Goal: Browse casually: Explore the website without a specific task or goal

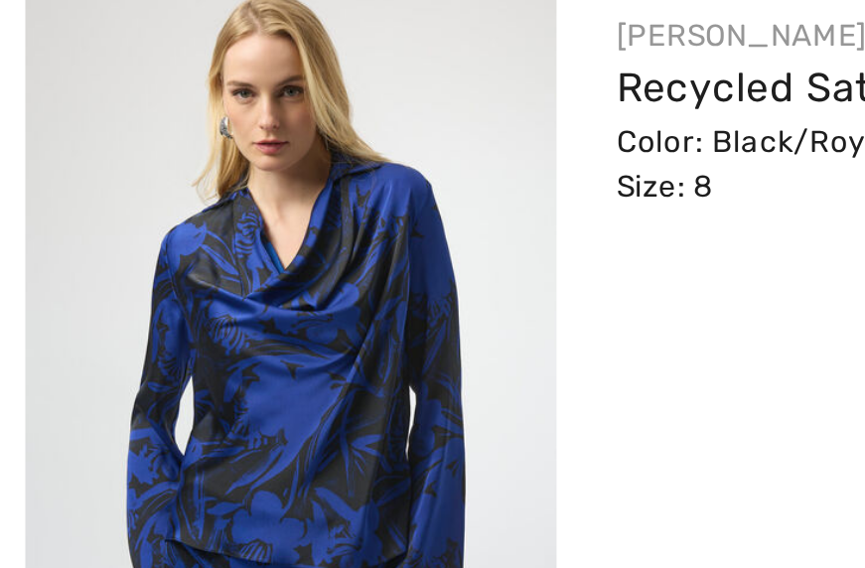
scroll to position [20, 0]
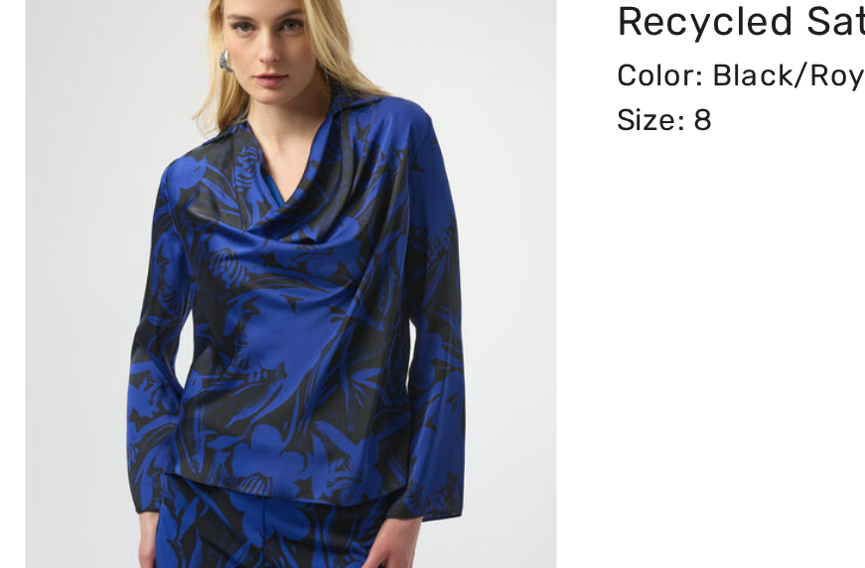
click at [167, 466] on img at bounding box center [117, 462] width 211 height 315
click at [169, 460] on img at bounding box center [117, 462] width 211 height 315
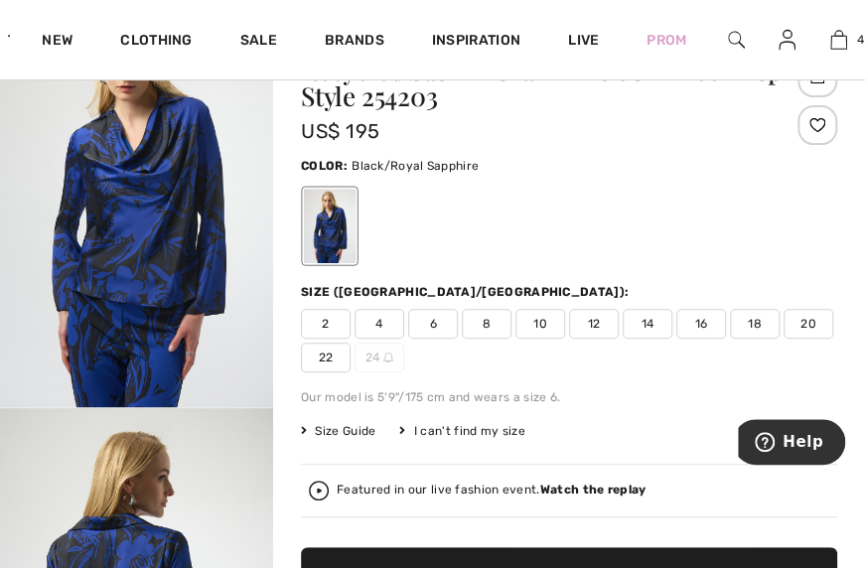
scroll to position [97, 0]
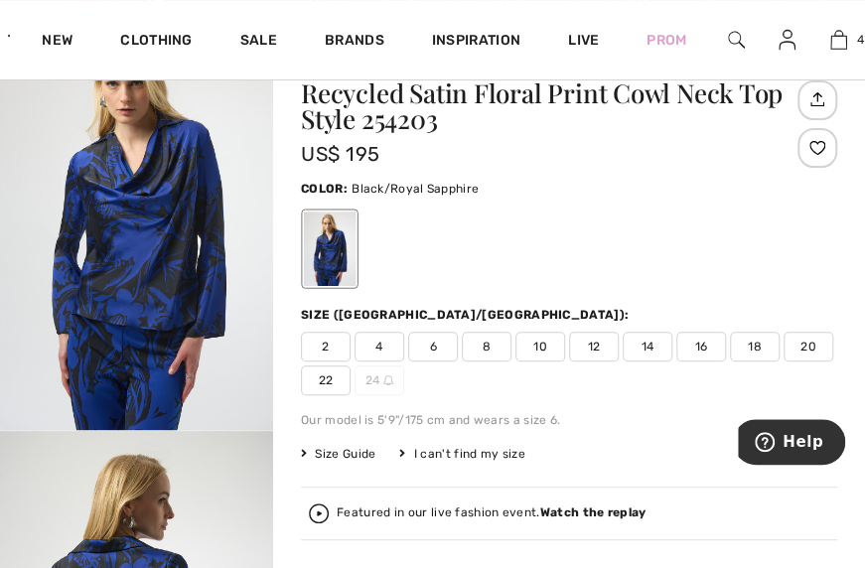
click at [177, 332] on img "1 / 4" at bounding box center [136, 225] width 273 height 409
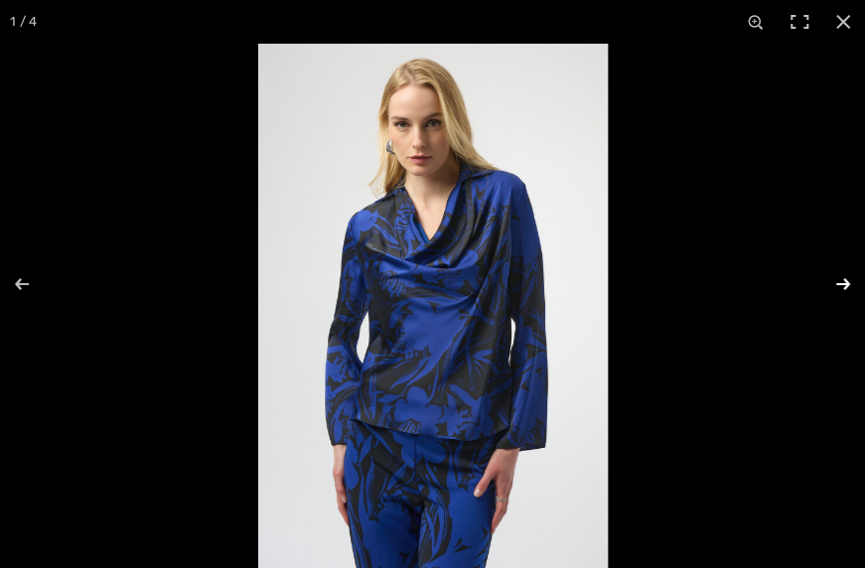
click at [823, 294] on button at bounding box center [830, 283] width 70 height 99
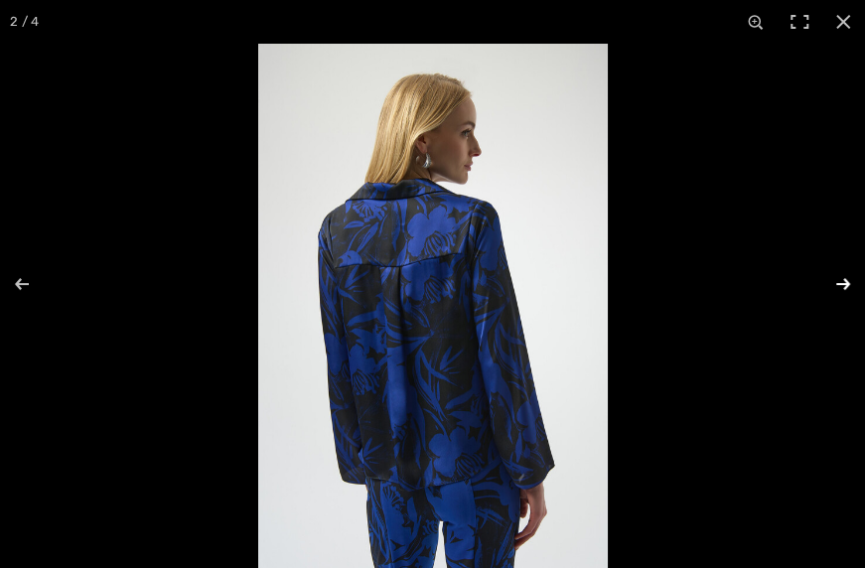
click at [824, 293] on button at bounding box center [830, 283] width 70 height 99
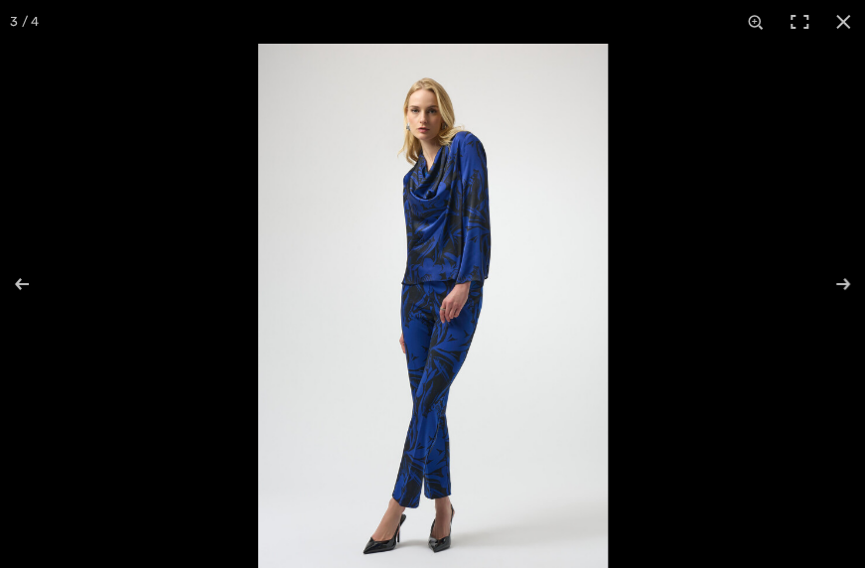
click at [457, 336] on img at bounding box center [433, 306] width 350 height 524
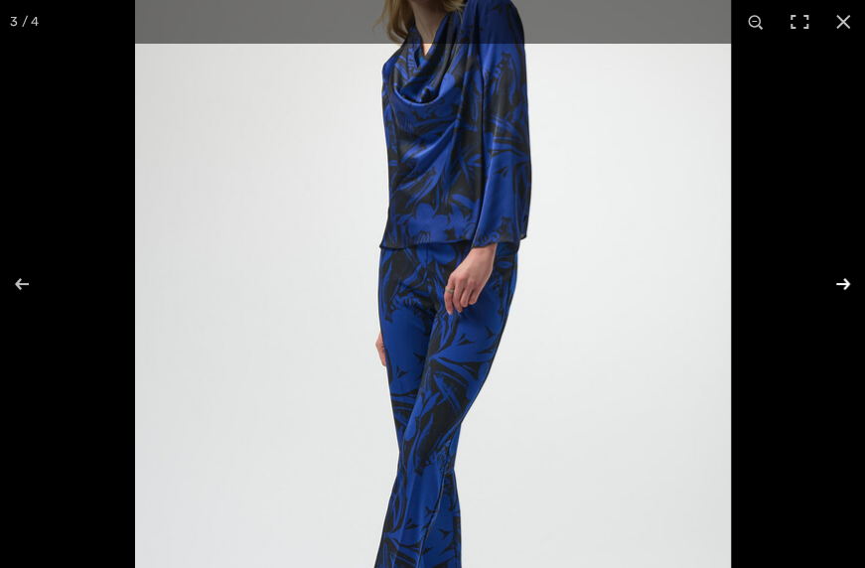
click at [835, 301] on button at bounding box center [830, 283] width 70 height 99
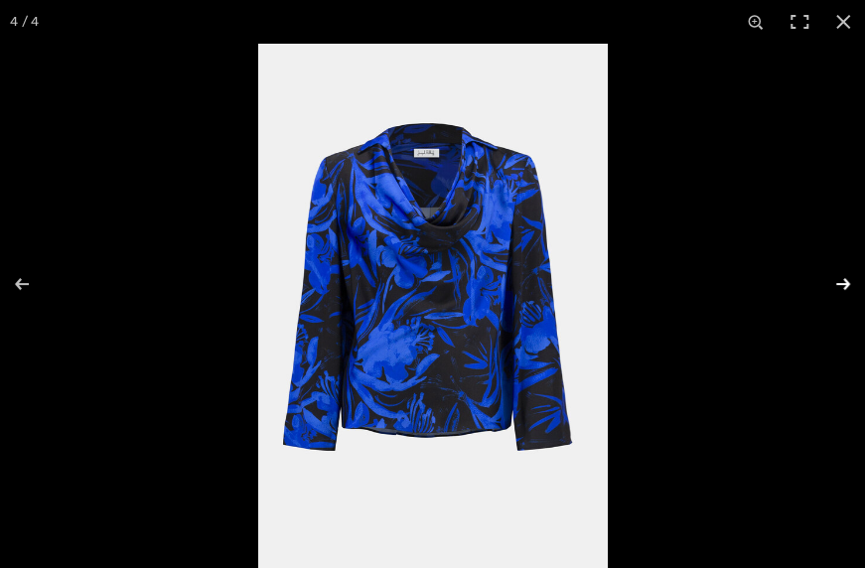
click at [841, 295] on button at bounding box center [830, 283] width 70 height 99
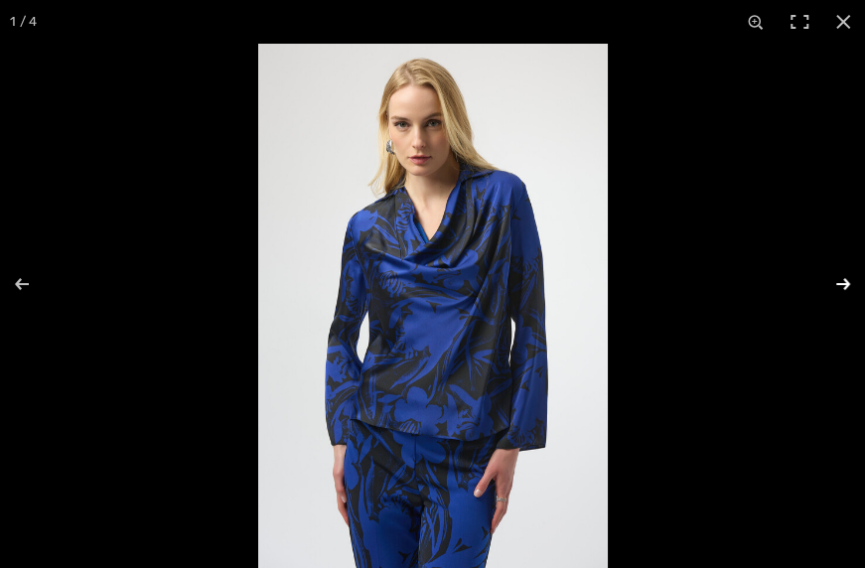
click at [842, 300] on button at bounding box center [830, 283] width 70 height 99
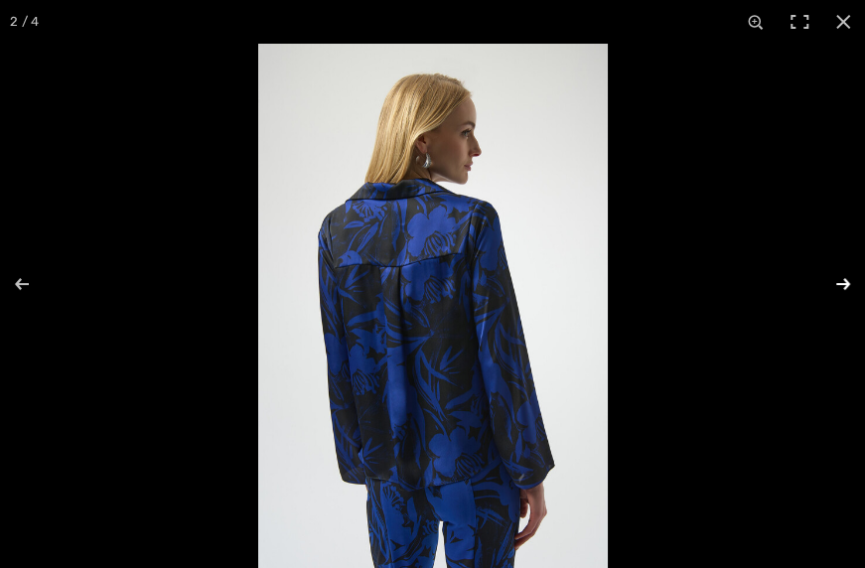
click at [845, 283] on button at bounding box center [830, 283] width 70 height 99
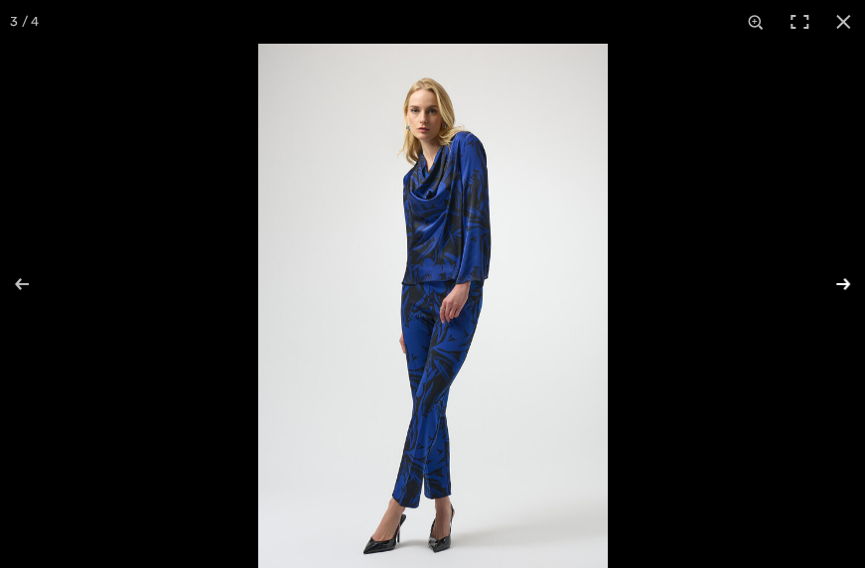
click at [847, 284] on button at bounding box center [830, 283] width 70 height 99
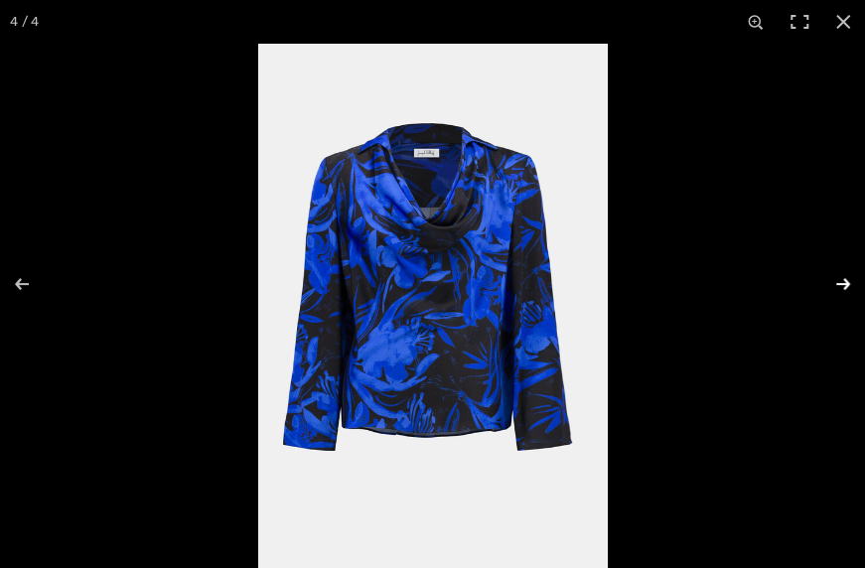
click at [842, 279] on button at bounding box center [830, 283] width 70 height 99
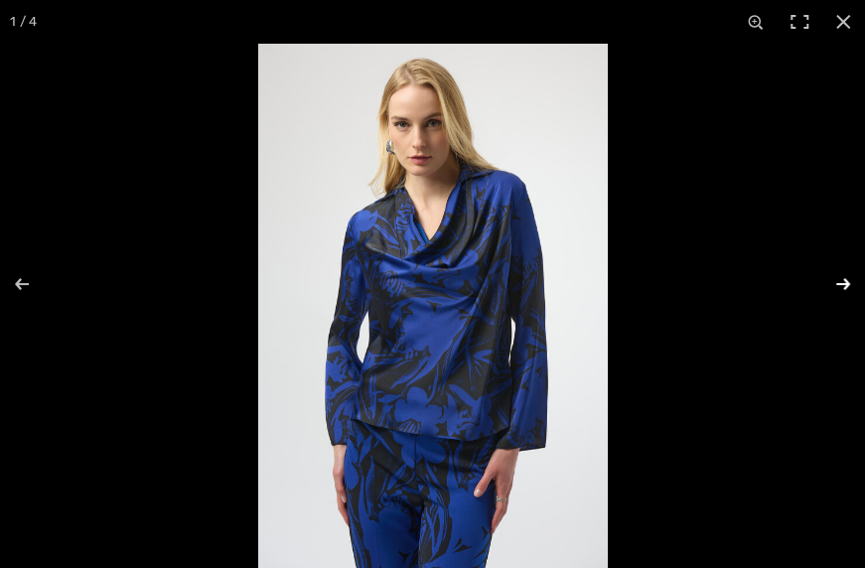
click at [844, 277] on button at bounding box center [830, 283] width 70 height 99
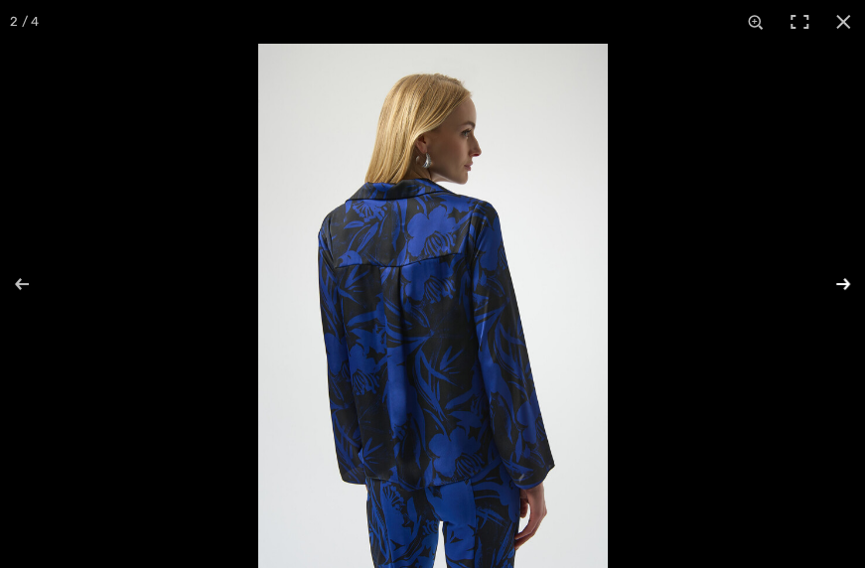
click at [852, 270] on button at bounding box center [830, 283] width 70 height 99
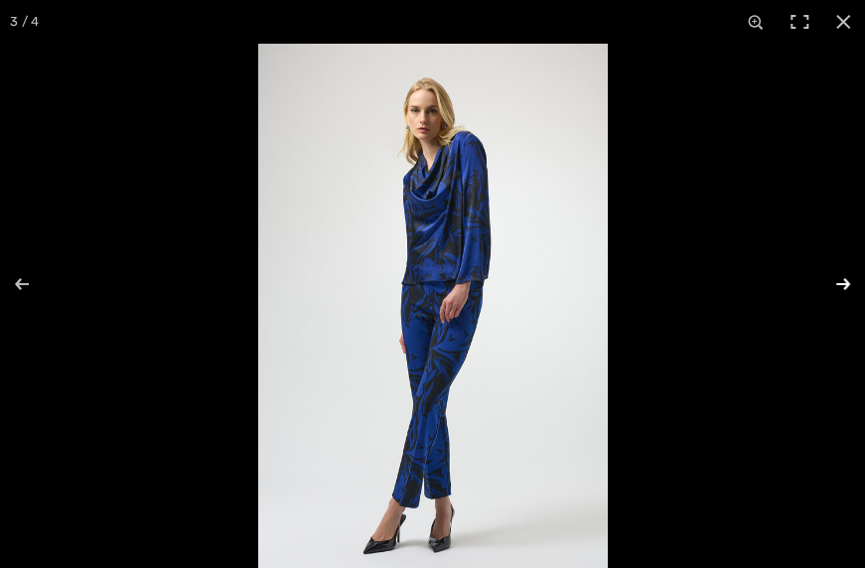
click at [431, 352] on img at bounding box center [433, 306] width 350 height 524
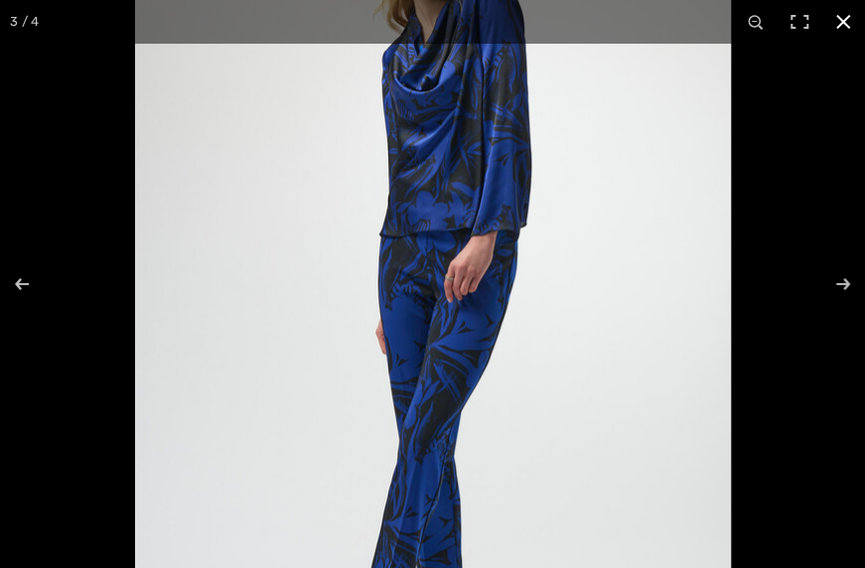
click at [850, 34] on button at bounding box center [843, 22] width 44 height 44
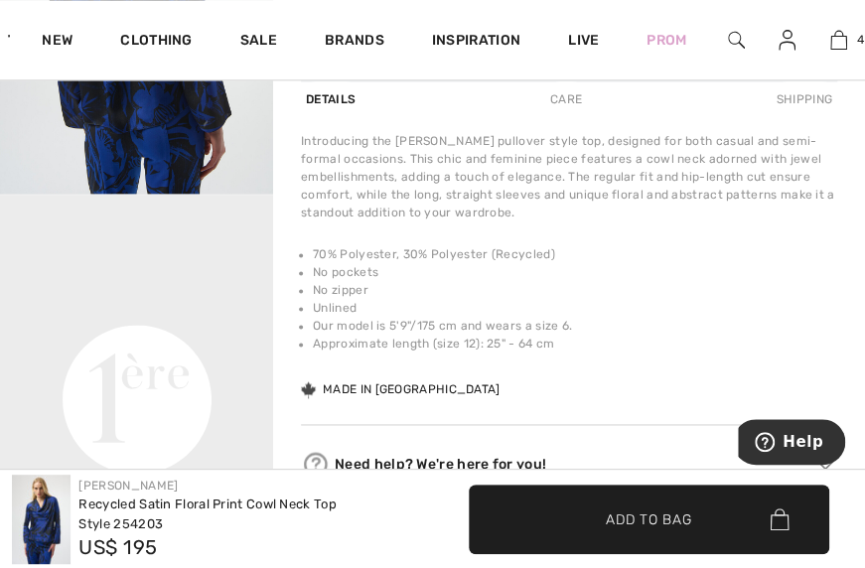
click at [706, 224] on div "Introducing the Joseph Ribkoff pullover style top, designed for both casual and…" at bounding box center [569, 266] width 536 height 268
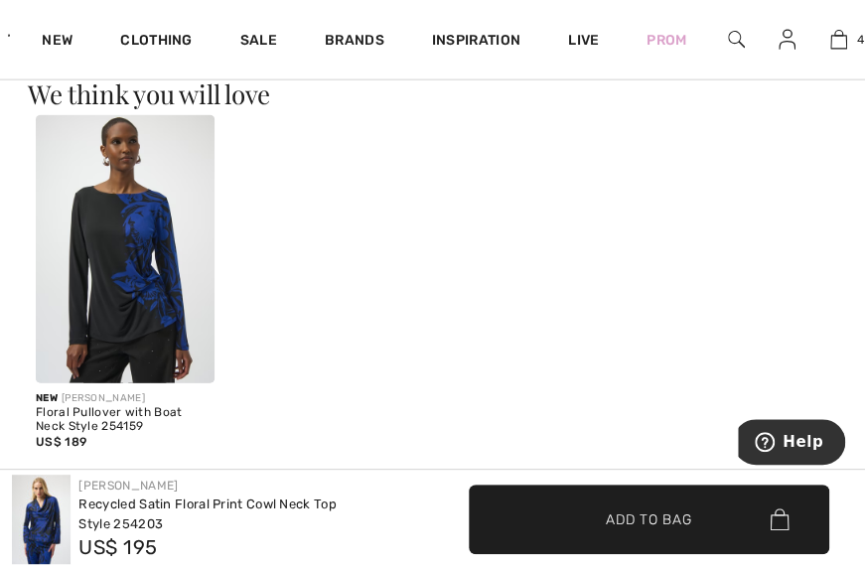
scroll to position [1585, 0]
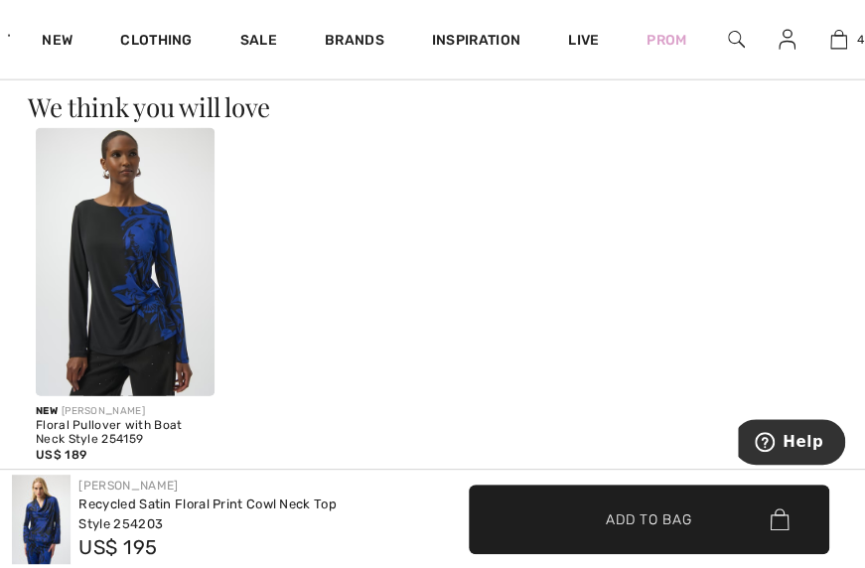
click at [148, 261] on img at bounding box center [125, 262] width 179 height 268
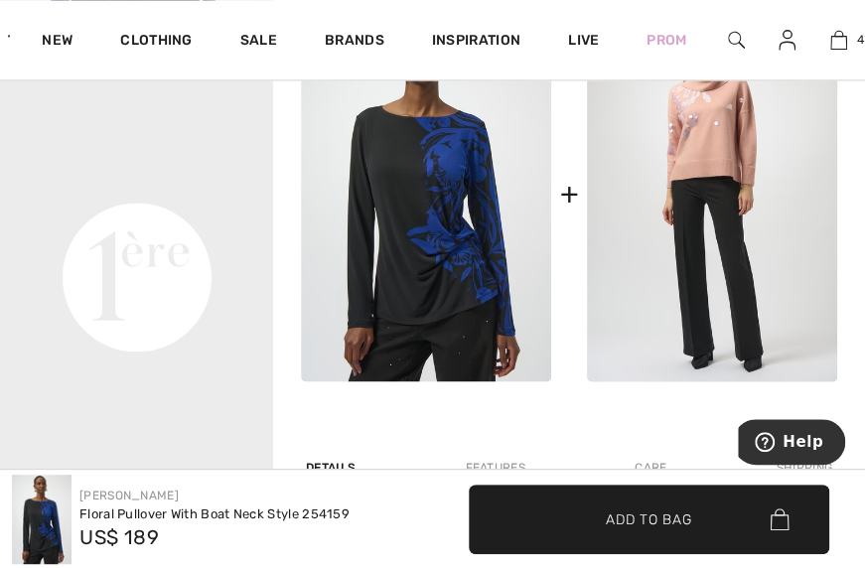
scroll to position [854, 0]
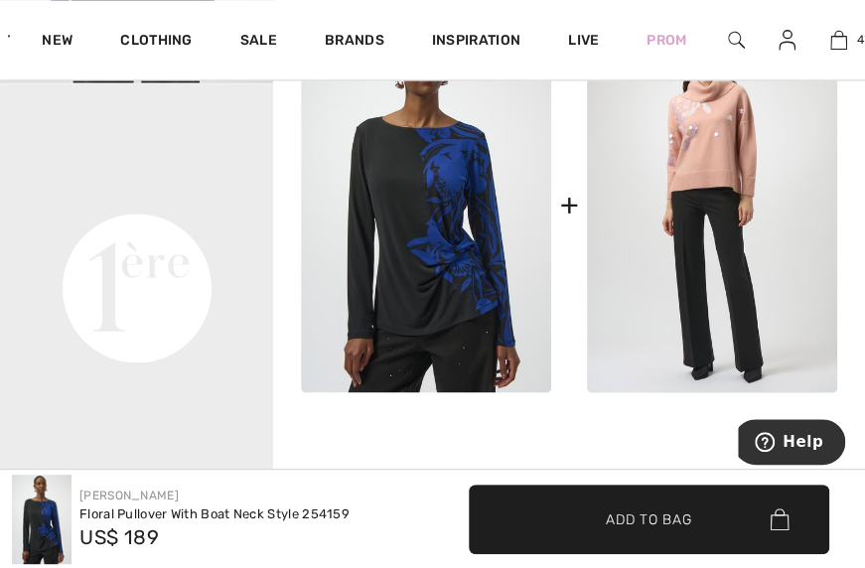
click at [167, 220] on video "Your browser does not support the video tag." at bounding box center [136, 151] width 273 height 137
click at [463, 244] on img at bounding box center [426, 204] width 250 height 375
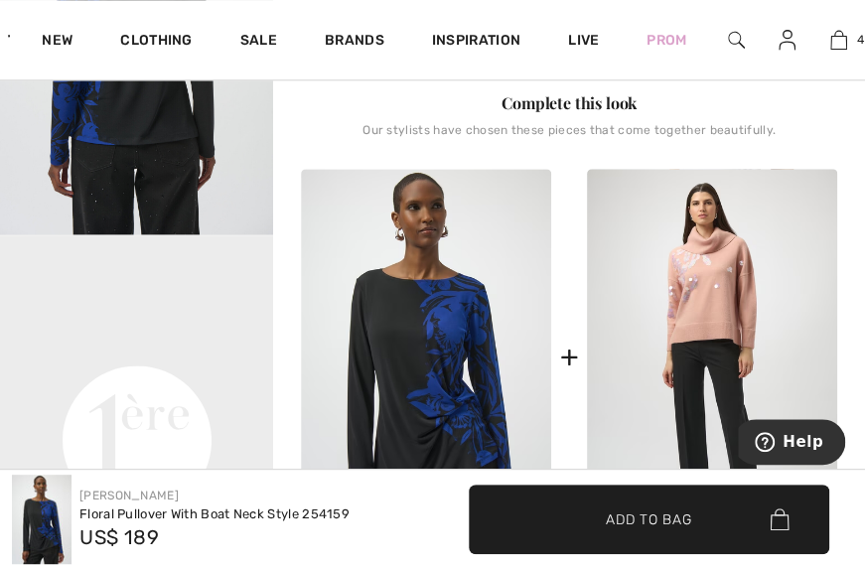
scroll to position [701, 0]
click at [404, 342] on img at bounding box center [426, 357] width 250 height 375
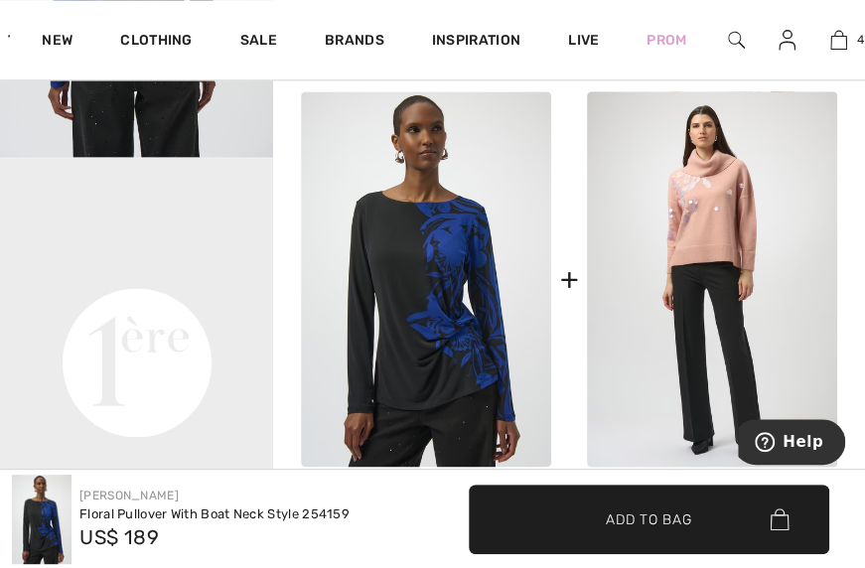
scroll to position [776, 0]
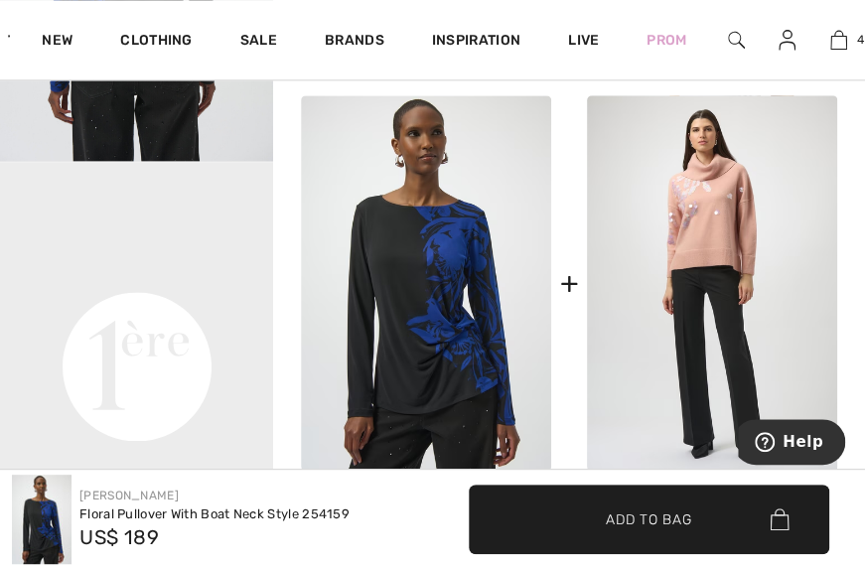
click at [567, 276] on div "+" at bounding box center [568, 283] width 19 height 45
click at [733, 261] on img at bounding box center [712, 282] width 250 height 375
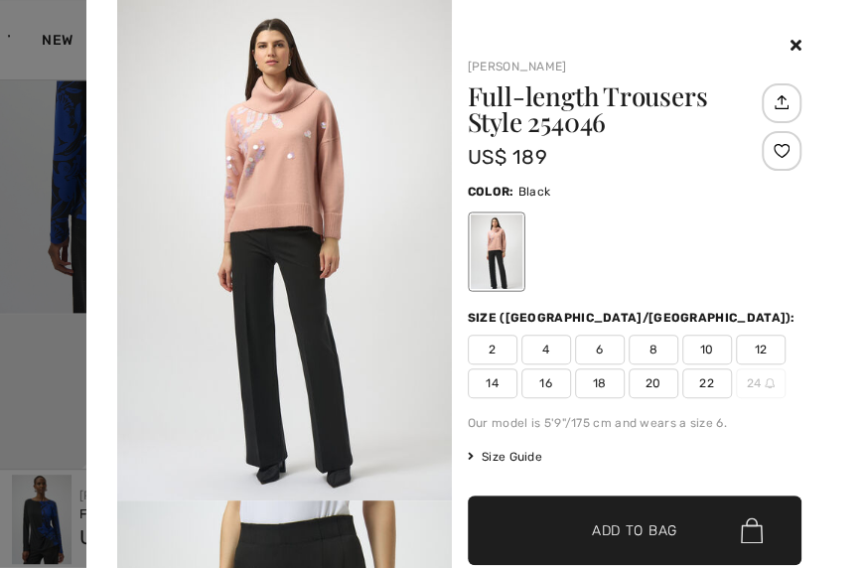
scroll to position [636, 0]
click at [790, 47] on icon at bounding box center [795, 45] width 11 height 16
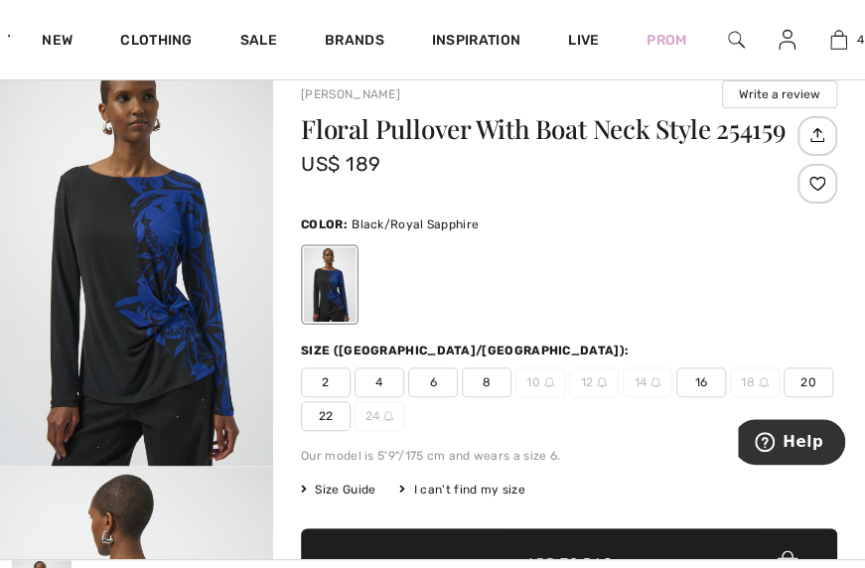
scroll to position [0, 0]
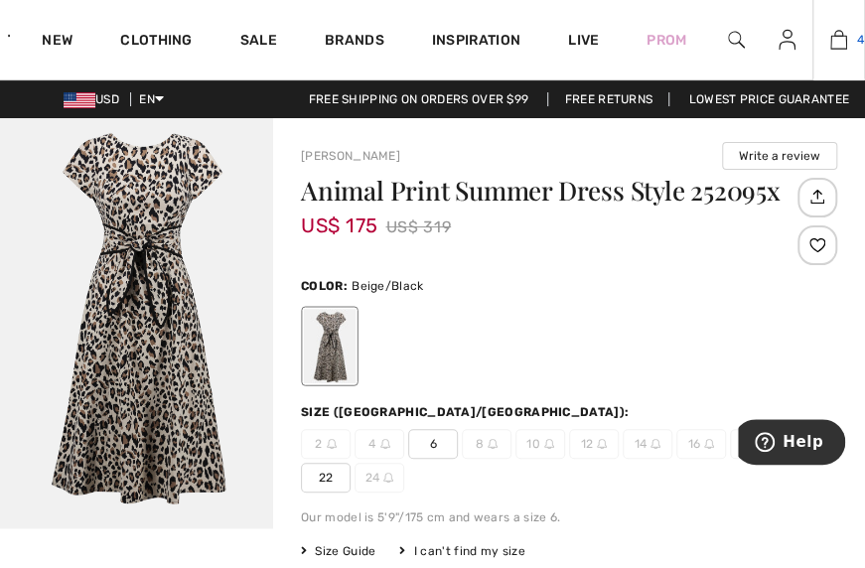
click at [835, 42] on img at bounding box center [838, 40] width 17 height 24
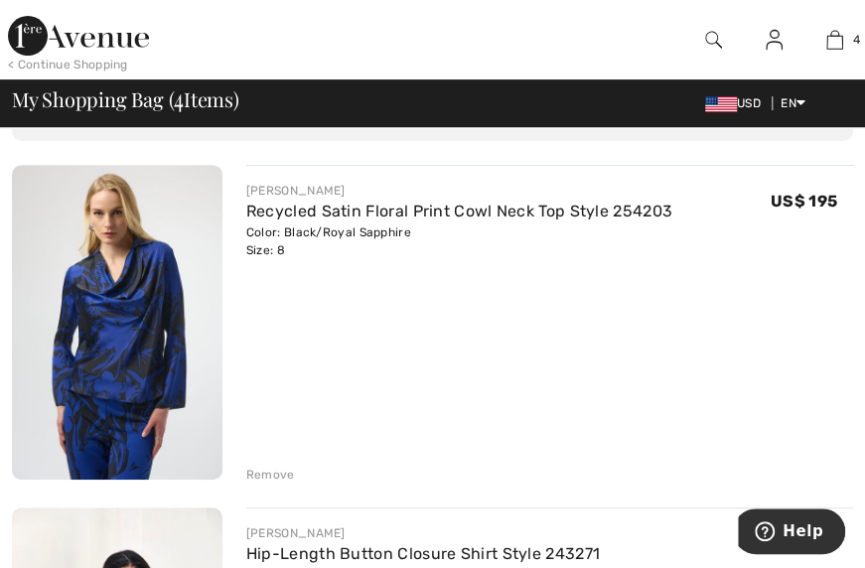
scroll to position [137, 0]
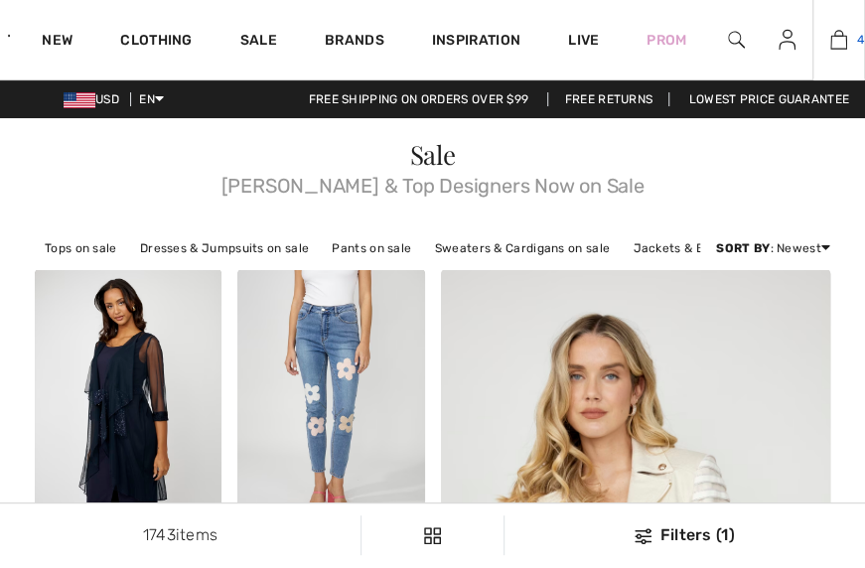
click at [840, 30] on img at bounding box center [838, 40] width 17 height 24
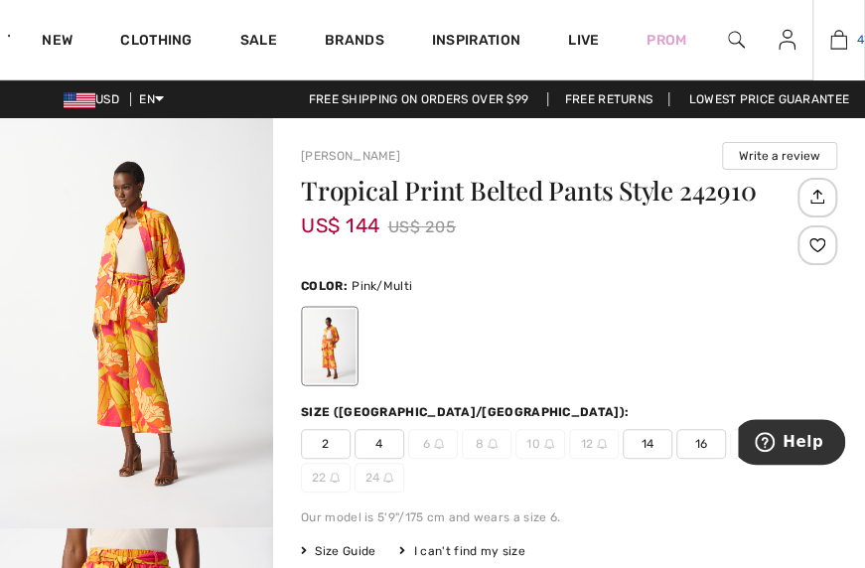
click at [838, 47] on img at bounding box center [838, 40] width 17 height 24
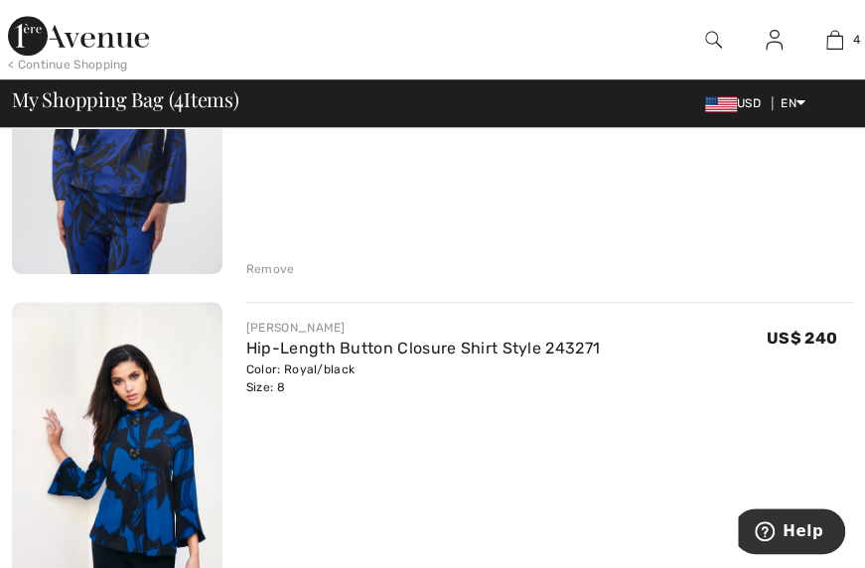
scroll to position [359, 0]
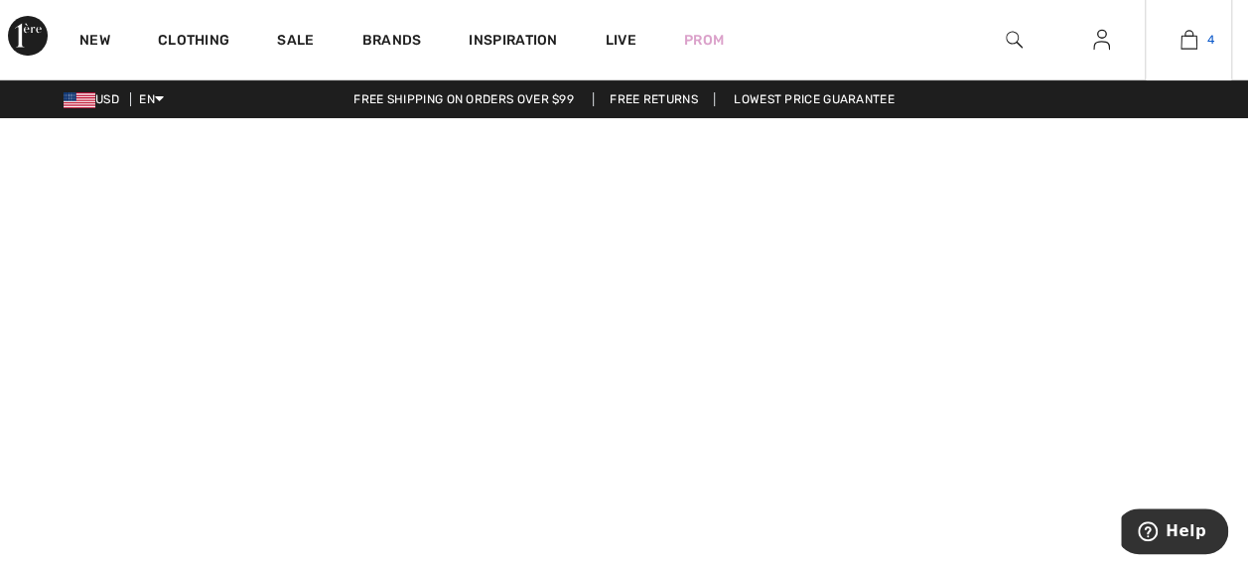
click at [1196, 35] on img at bounding box center [1189, 40] width 17 height 24
